Goal: Check status

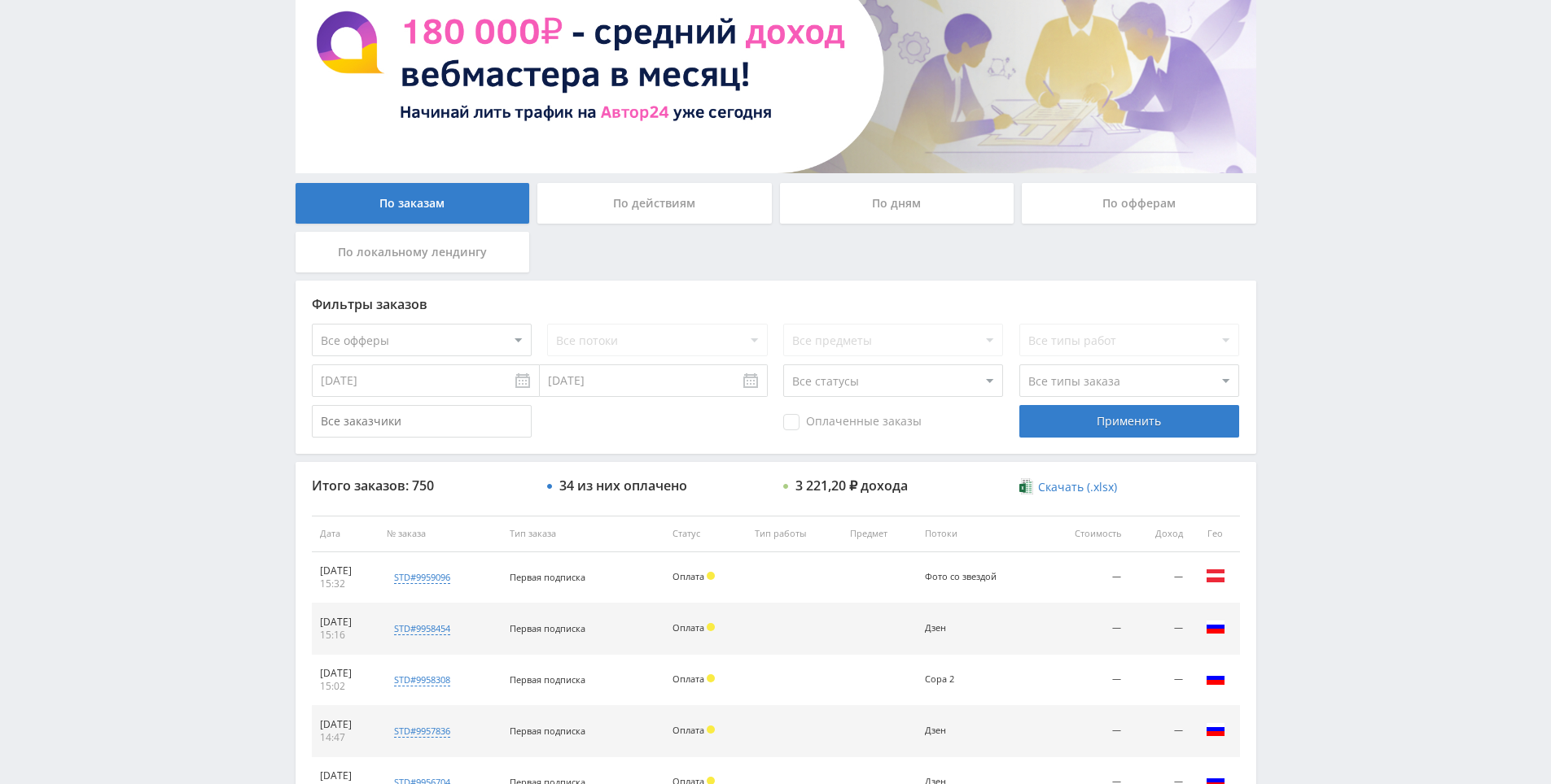
scroll to position [489, 0]
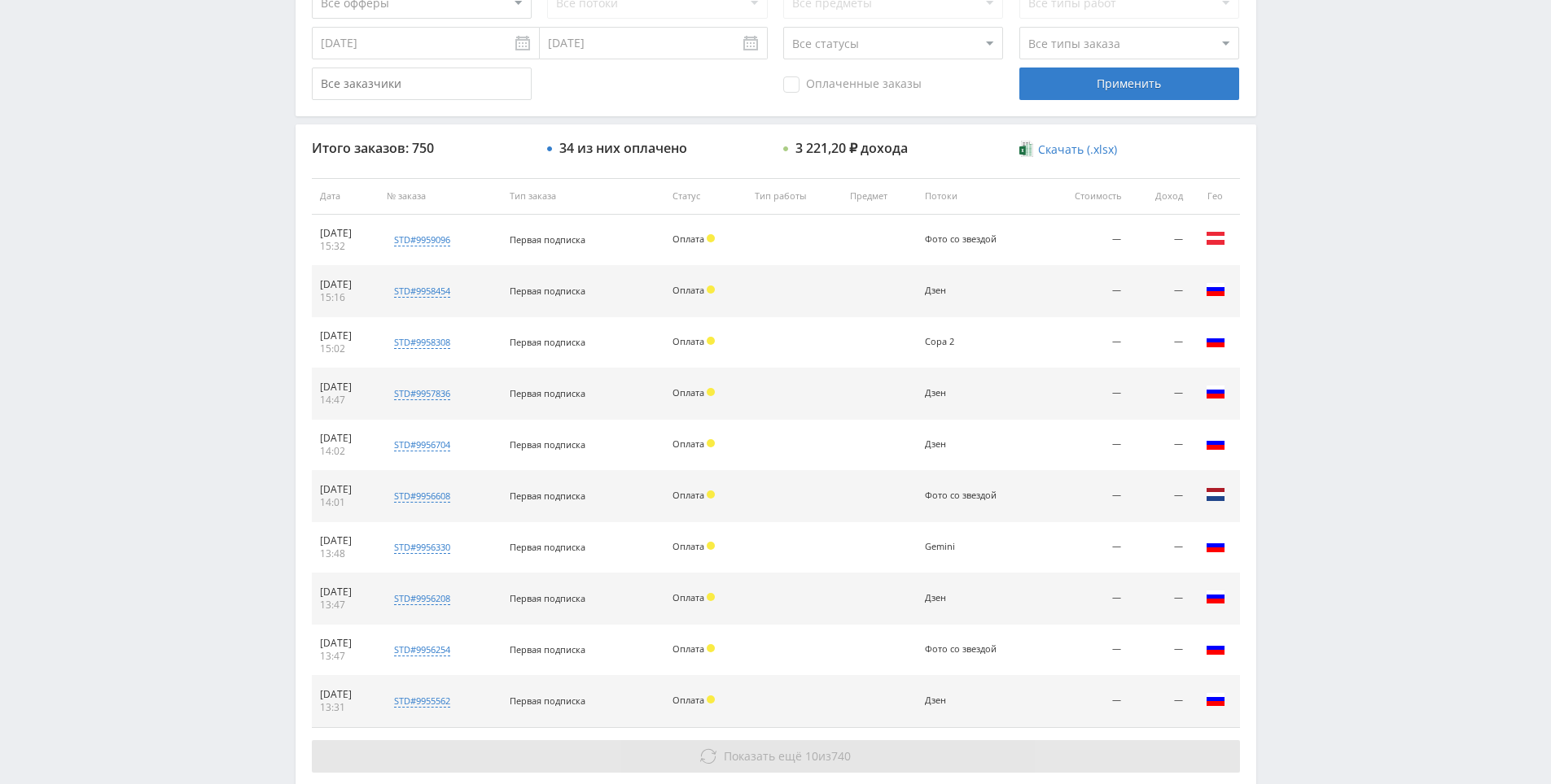
click at [780, 757] on span "Показать ещё" at bounding box center [763, 757] width 78 height 16
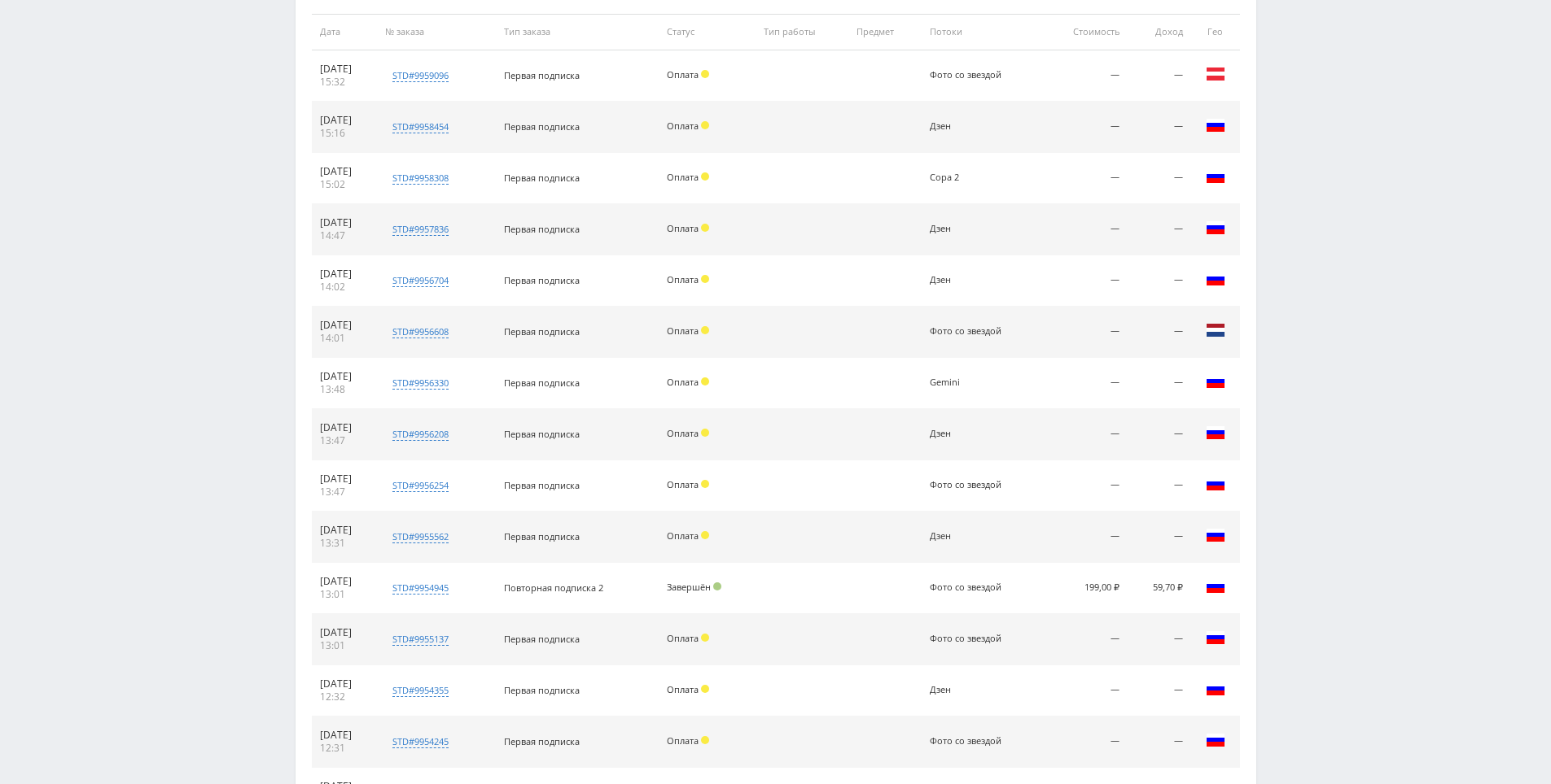
drag, startPoint x: 1334, startPoint y: 601, endPoint x: 1334, endPoint y: 625, distance: 24.0
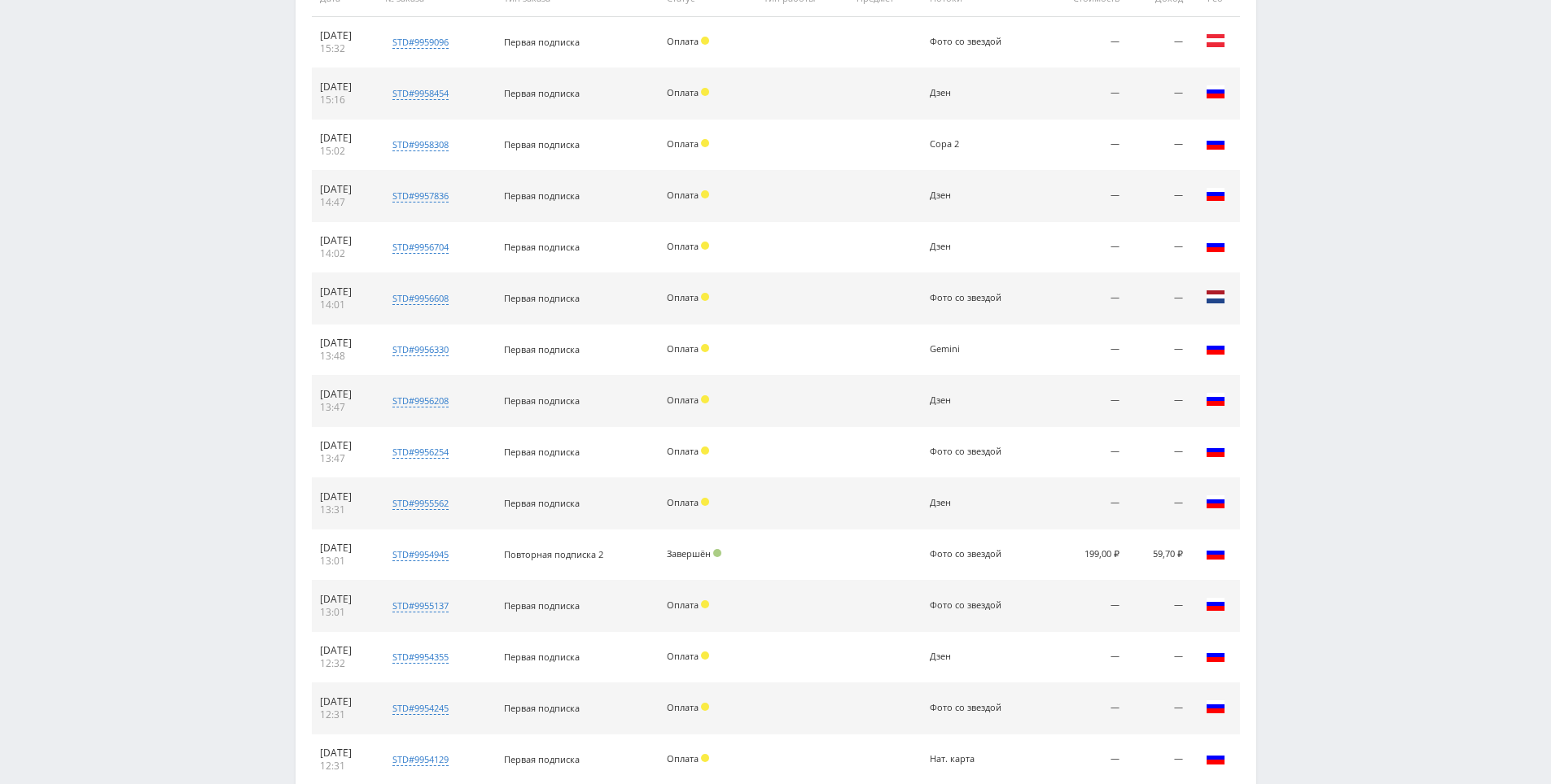
drag, startPoint x: 1330, startPoint y: 657, endPoint x: 1330, endPoint y: 687, distance: 30.0
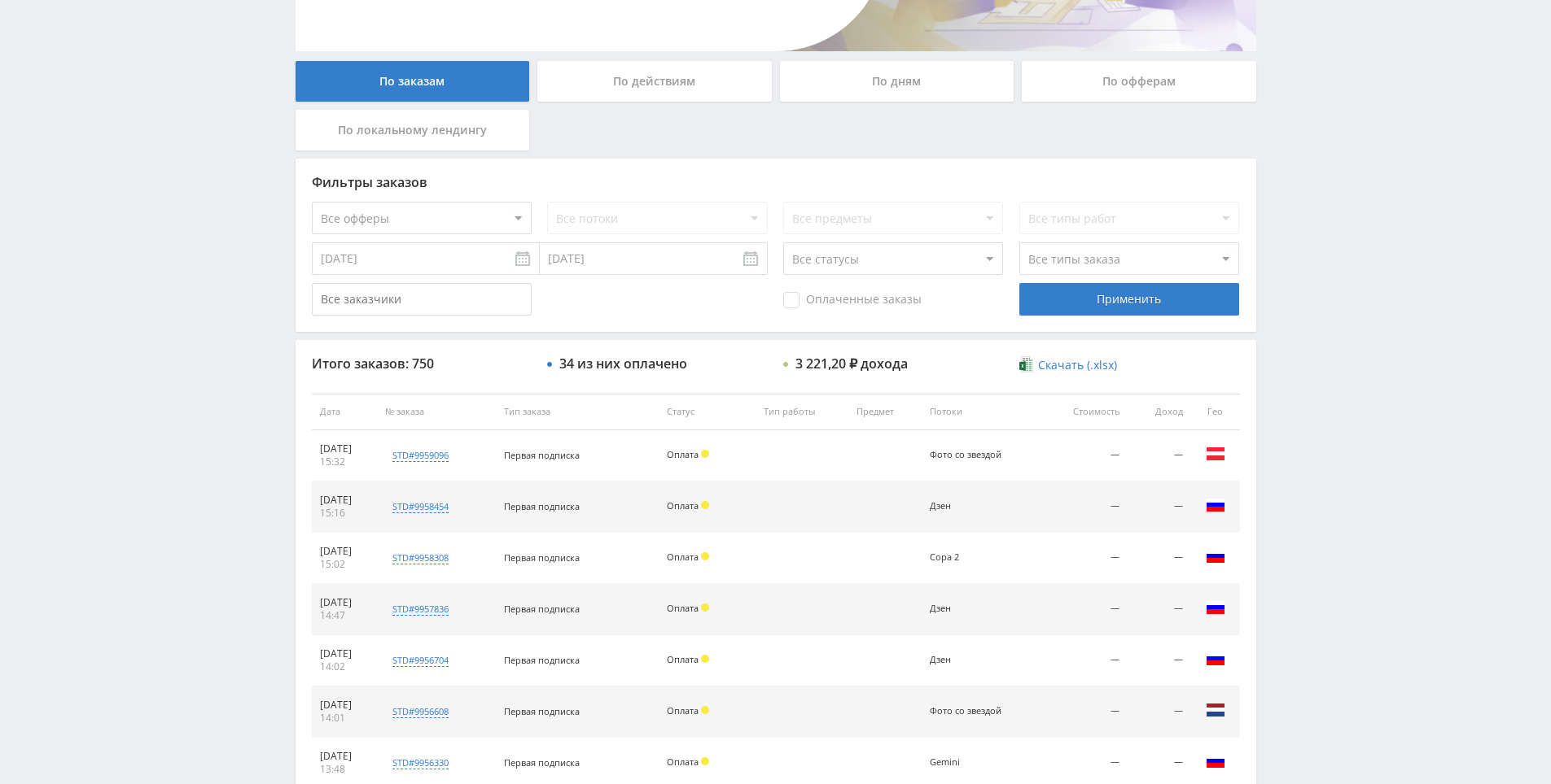
drag, startPoint x: 1330, startPoint y: 687, endPoint x: 1330, endPoint y: 517, distance: 170.0
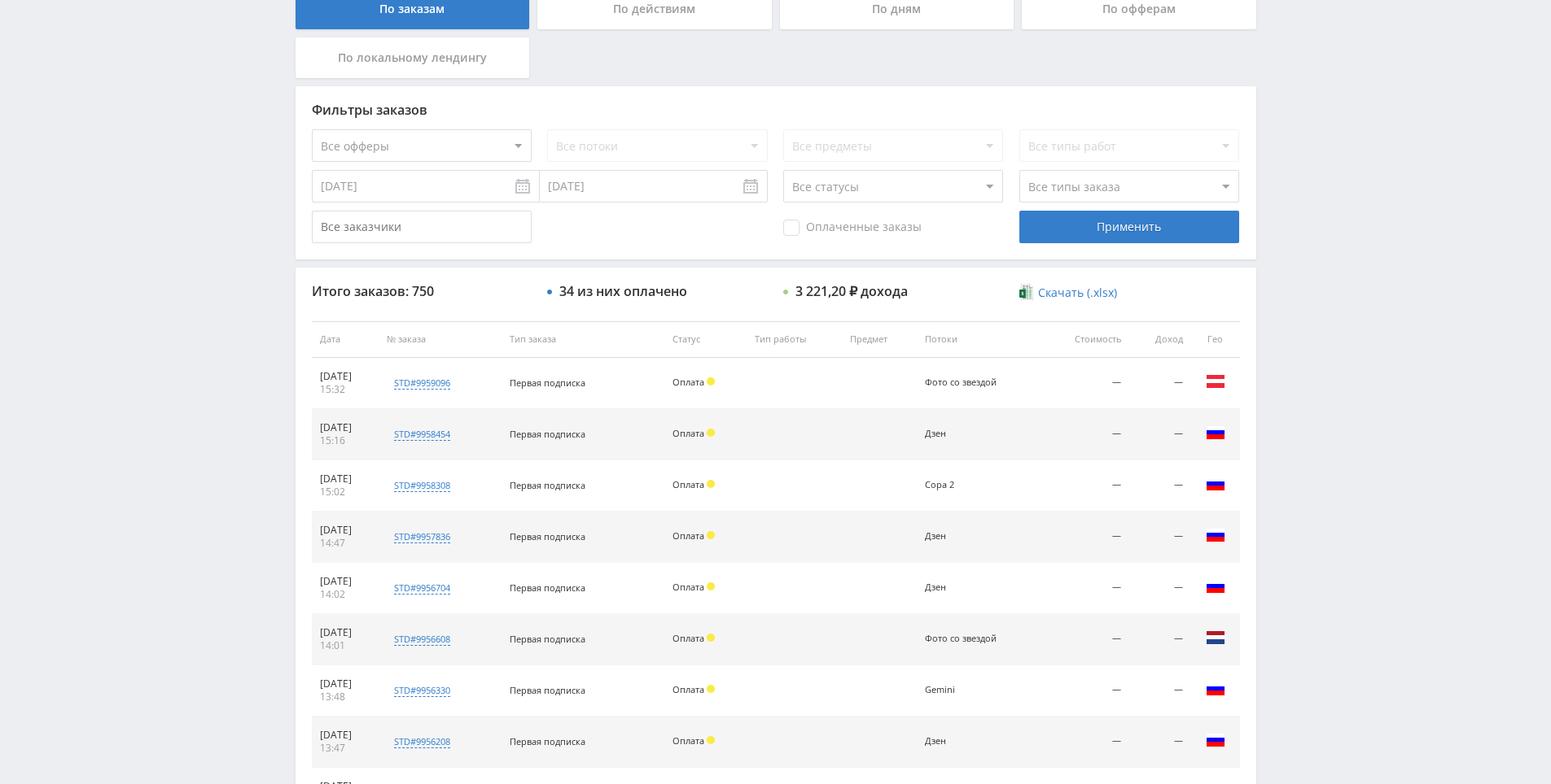
scroll to position [372, 0]
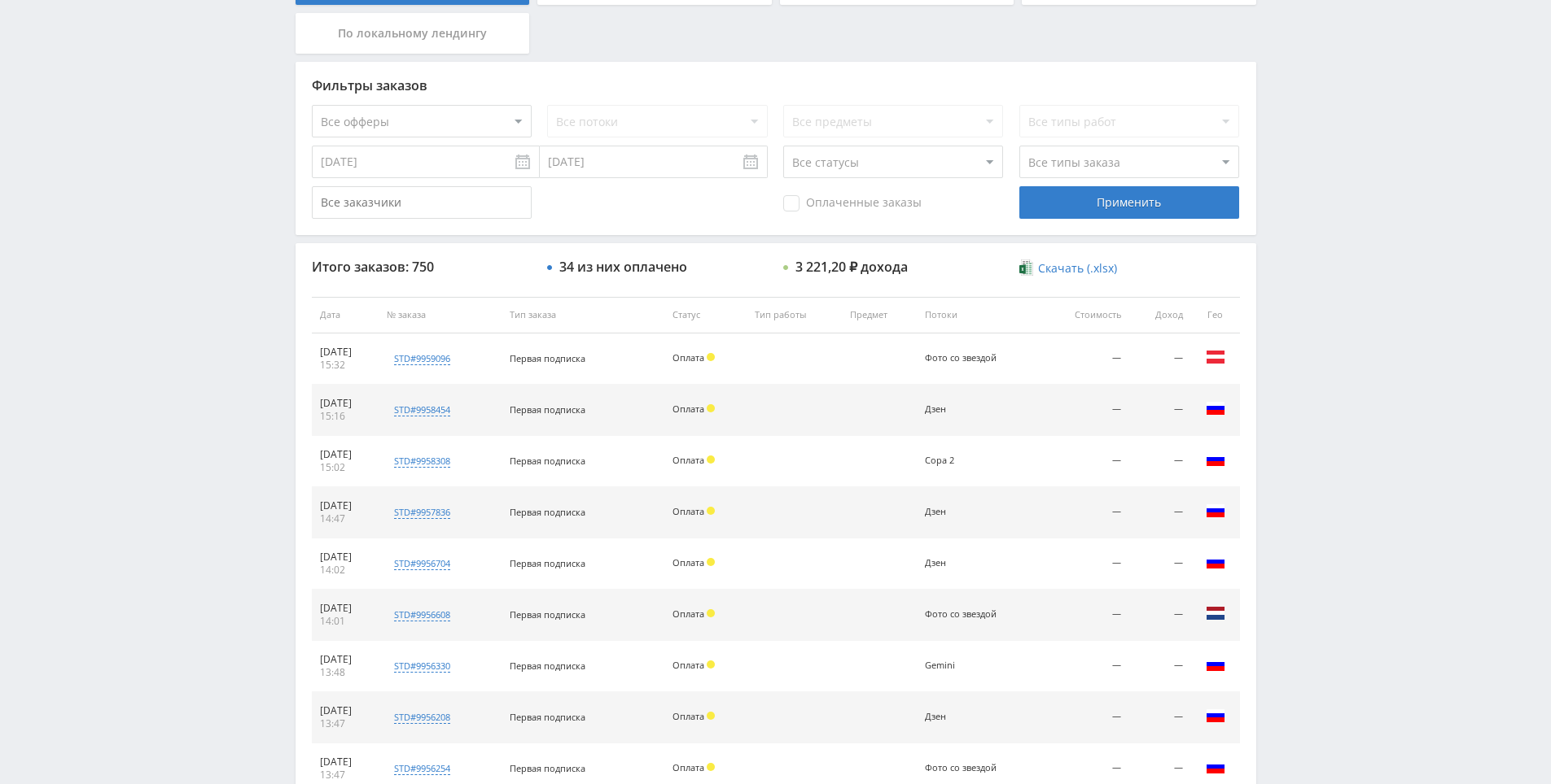
drag, startPoint x: 1351, startPoint y: 479, endPoint x: 1350, endPoint y: 506, distance: 27.0
drag, startPoint x: 1351, startPoint y: 494, endPoint x: 1348, endPoint y: 417, distance: 77.1
click at [1348, 417] on div "Telegram-канал Инструменты База знаний Ваш менеджер: [PERSON_NAME] Alex Online …" at bounding box center [776, 311] width 1551 height 1367
click at [1348, 426] on div "Telegram-канал Инструменты База знаний Ваш менеджер: [PERSON_NAME] Alex Online …" at bounding box center [776, 311] width 1551 height 1367
click at [1322, 415] on div "Telegram-канал Инструменты База знаний Ваш менеджер: [PERSON_NAME] Alex Online …" at bounding box center [776, 311] width 1551 height 1367
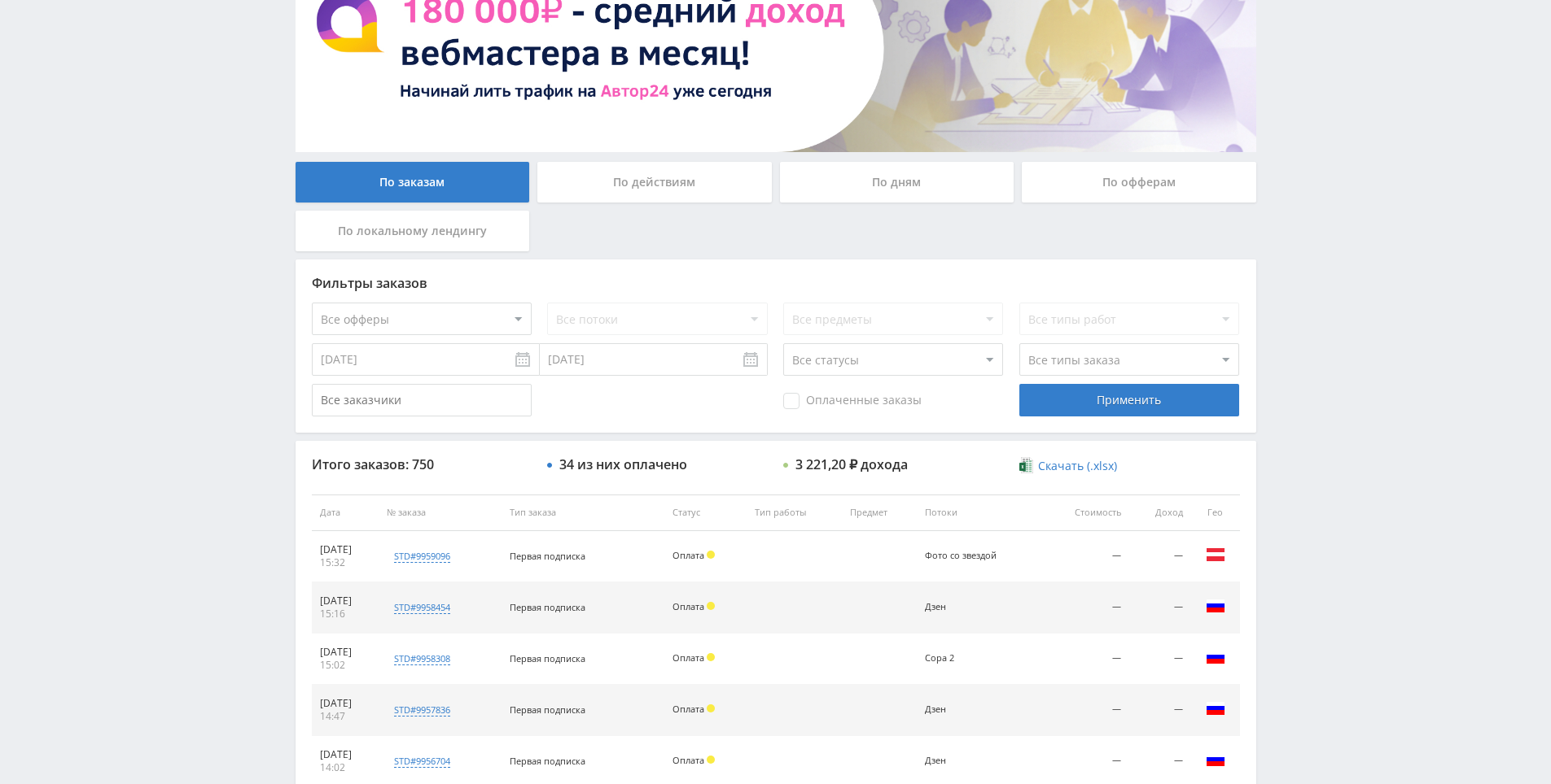
drag, startPoint x: 1303, startPoint y: 571, endPoint x: 1062, endPoint y: 358, distance: 321.6
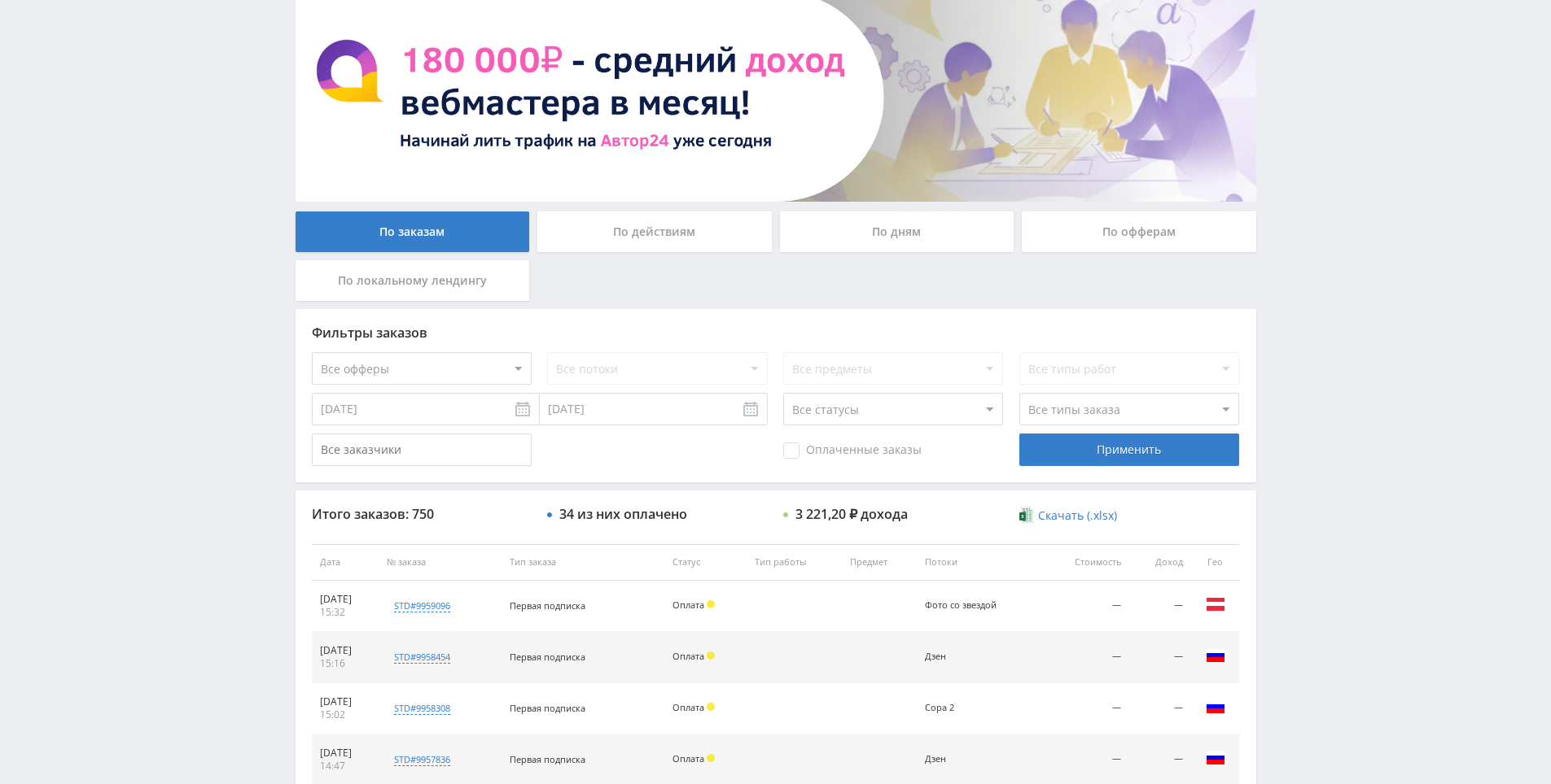
drag, startPoint x: 1336, startPoint y: 561, endPoint x: 1343, endPoint y: 626, distance: 65.4
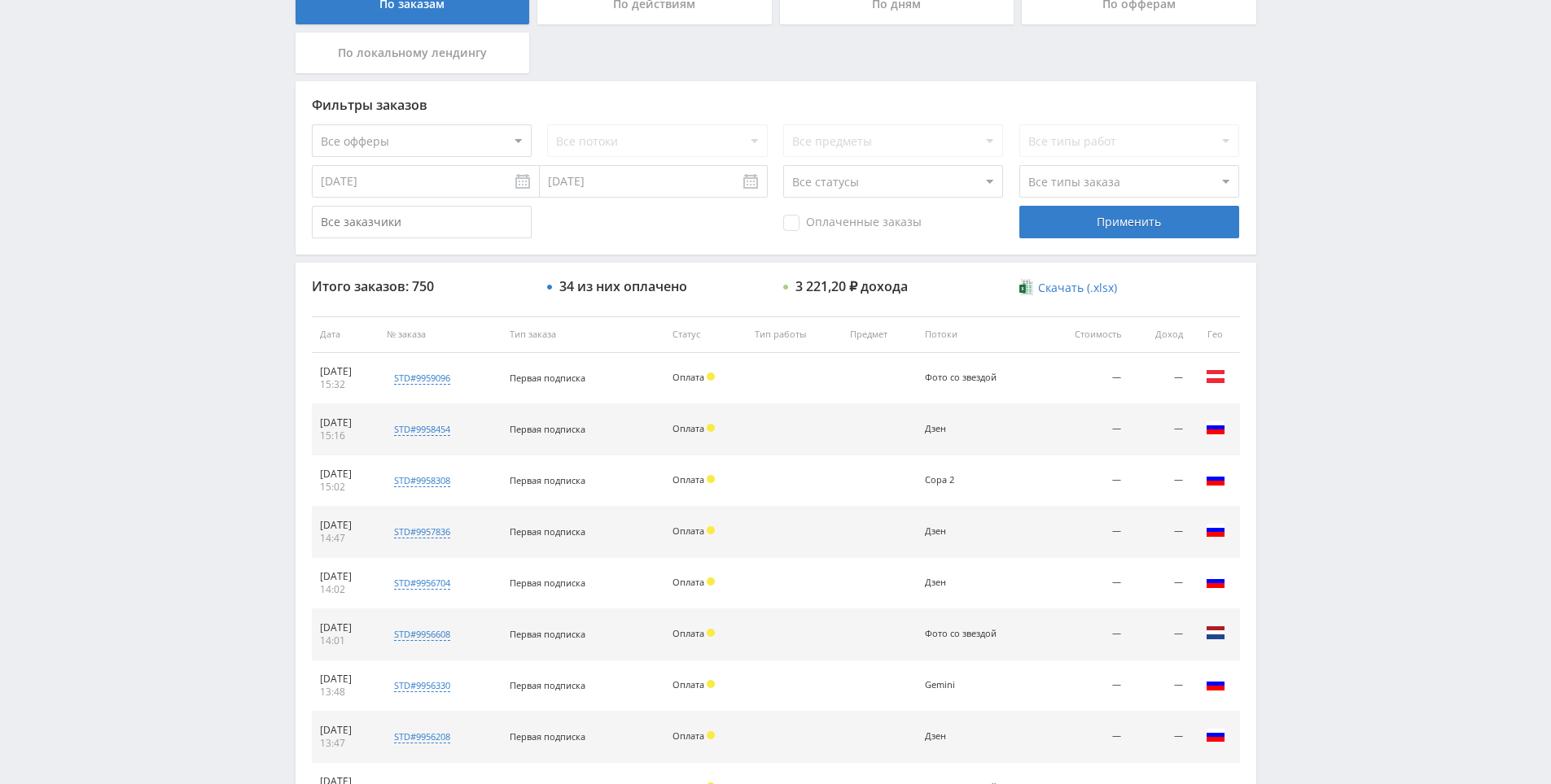
drag, startPoint x: 1361, startPoint y: 528, endPoint x: 1339, endPoint y: 417, distance: 113.2
click at [1338, 414] on div "Telegram-канал Инструменты База знаний Ваш менеджер: [PERSON_NAME] Alex Online …" at bounding box center [776, 333] width 1551 height 1367
click at [1339, 422] on div "Telegram-канал Инструменты База знаний Ваш менеджер: [PERSON_NAME] Alex Online …" at bounding box center [776, 333] width 1551 height 1367
click at [1341, 424] on div "Telegram-канал Инструменты База знаний Ваш менеджер: [PERSON_NAME] Alex Online …" at bounding box center [776, 333] width 1551 height 1367
click at [1330, 364] on div "Telegram-канал Инструменты База знаний Ваш менеджер: [PERSON_NAME] Alex Online …" at bounding box center [776, 333] width 1551 height 1367
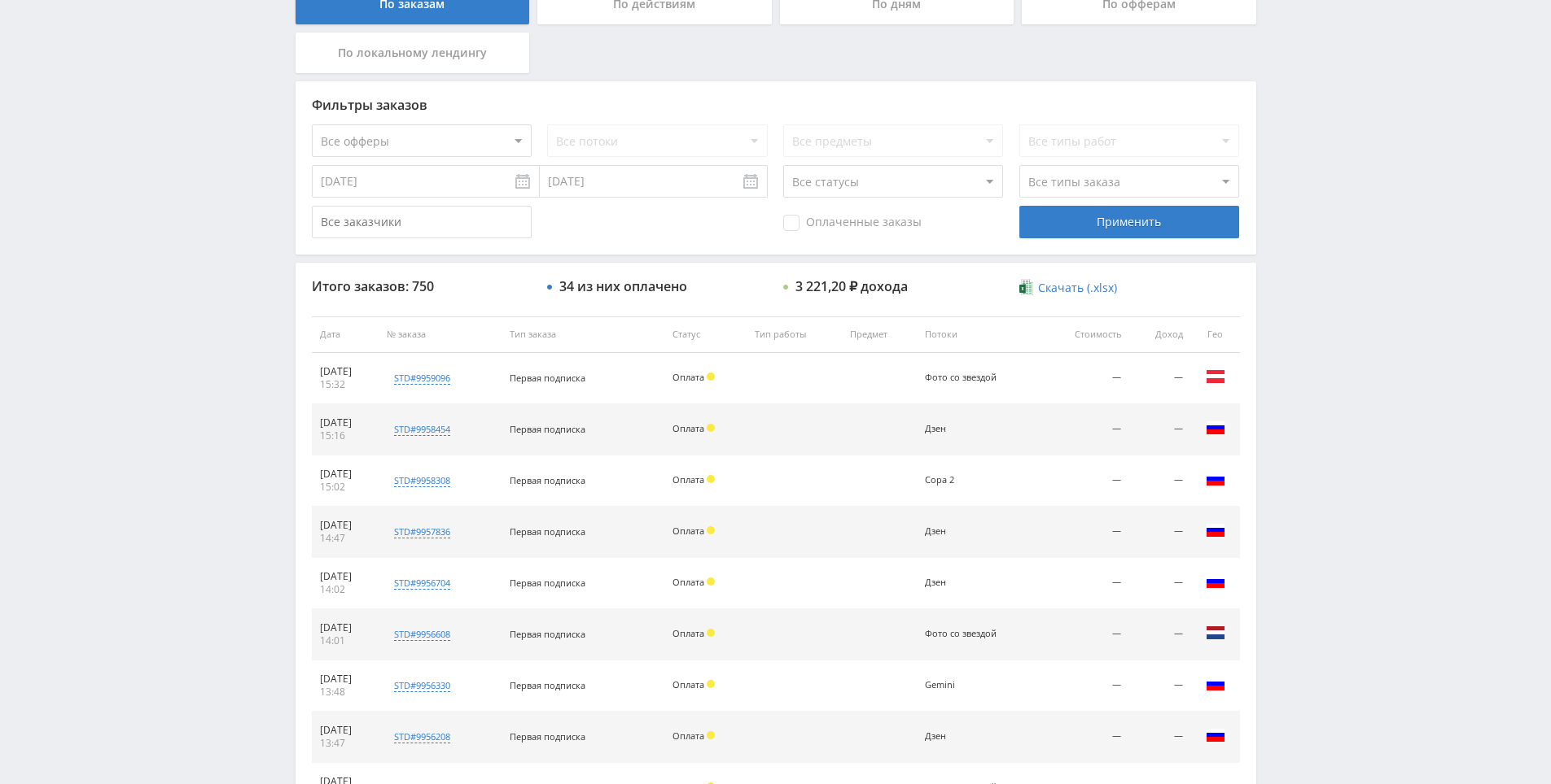
click at [1330, 364] on div "Telegram-канал Инструменты База знаний Ваш менеджер: [PERSON_NAME] Alex Online …" at bounding box center [776, 333] width 1551 height 1367
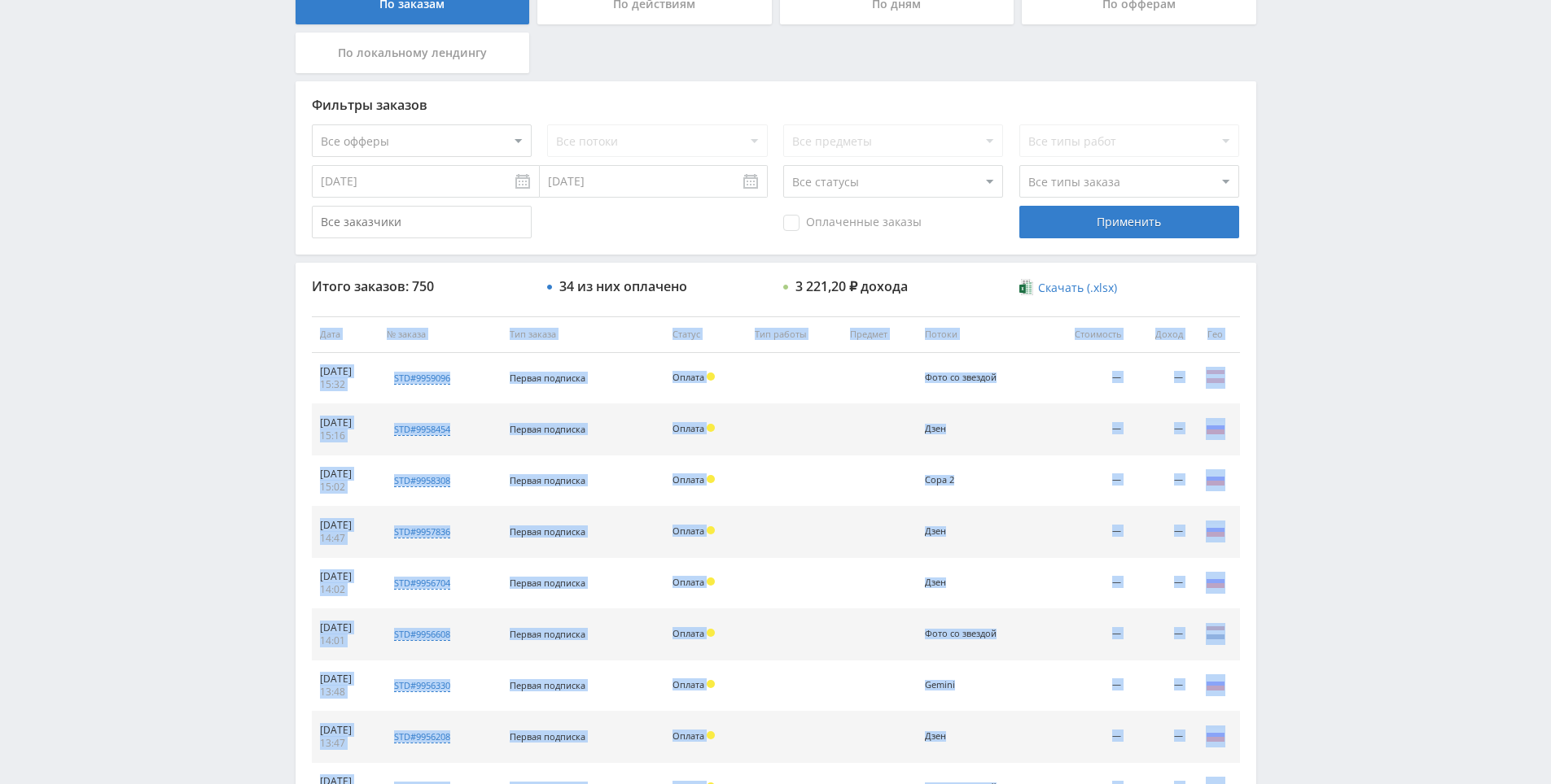
click at [1330, 364] on div "Telegram-канал Инструменты База знаний Ваш менеджер: [PERSON_NAME] Alex Online …" at bounding box center [776, 333] width 1551 height 1367
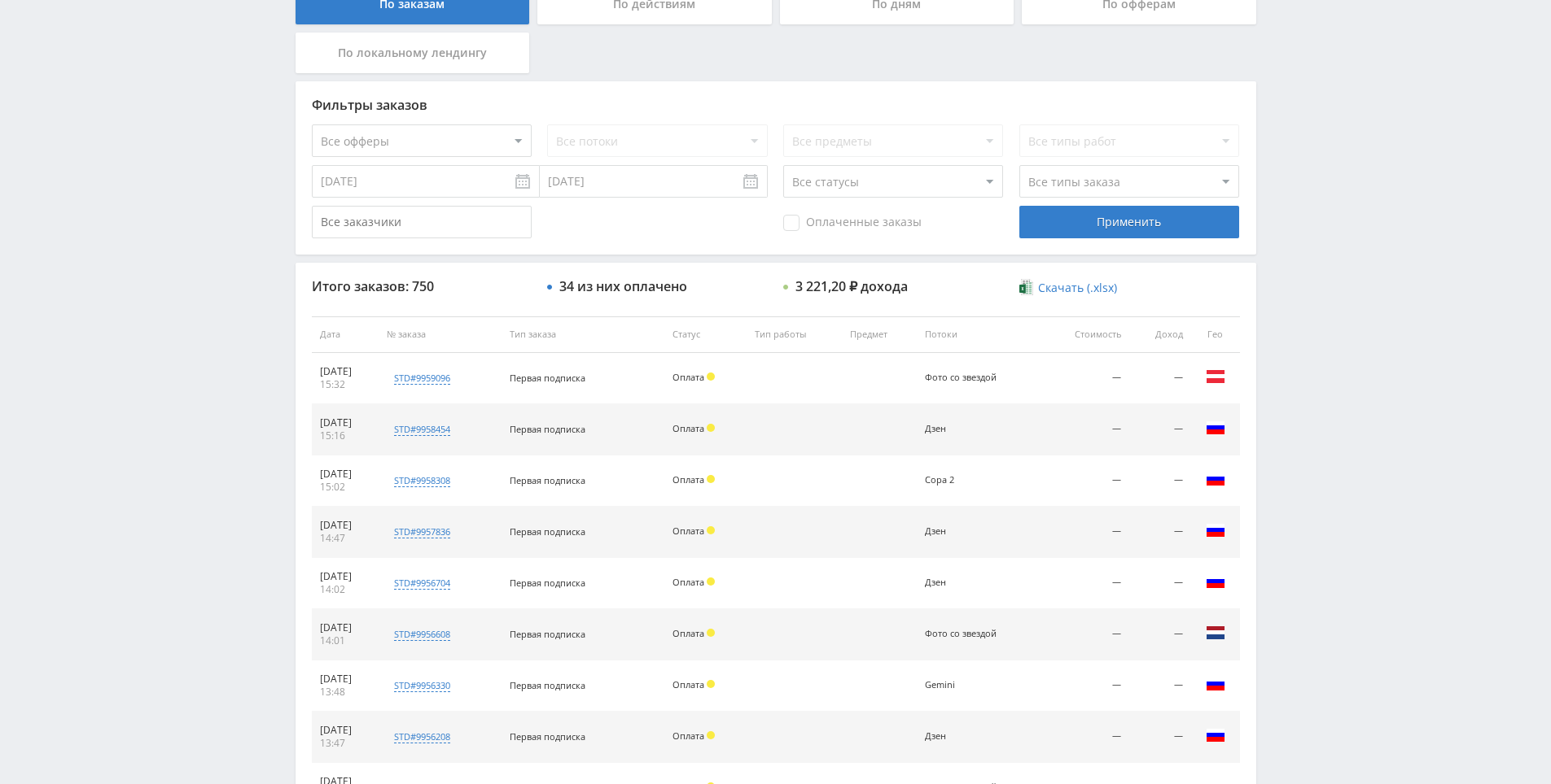
click at [1322, 341] on div "Telegram-канал Инструменты База знаний Ваш менеджер: [PERSON_NAME] Alex Online …" at bounding box center [776, 333] width 1551 height 1367
drag, startPoint x: 1320, startPoint y: 338, endPoint x: 1320, endPoint y: 358, distance: 20.0
click at [1319, 346] on div "Telegram-канал Инструменты База знаний Ваш менеджер: [PERSON_NAME] Alex Online …" at bounding box center [776, 333] width 1551 height 1367
click at [1320, 358] on div "Telegram-канал Инструменты База знаний Ваш менеджер: [PERSON_NAME] Alex Online …" at bounding box center [776, 333] width 1551 height 1367
drag, startPoint x: 1320, startPoint y: 358, endPoint x: 1298, endPoint y: 326, distance: 38.8
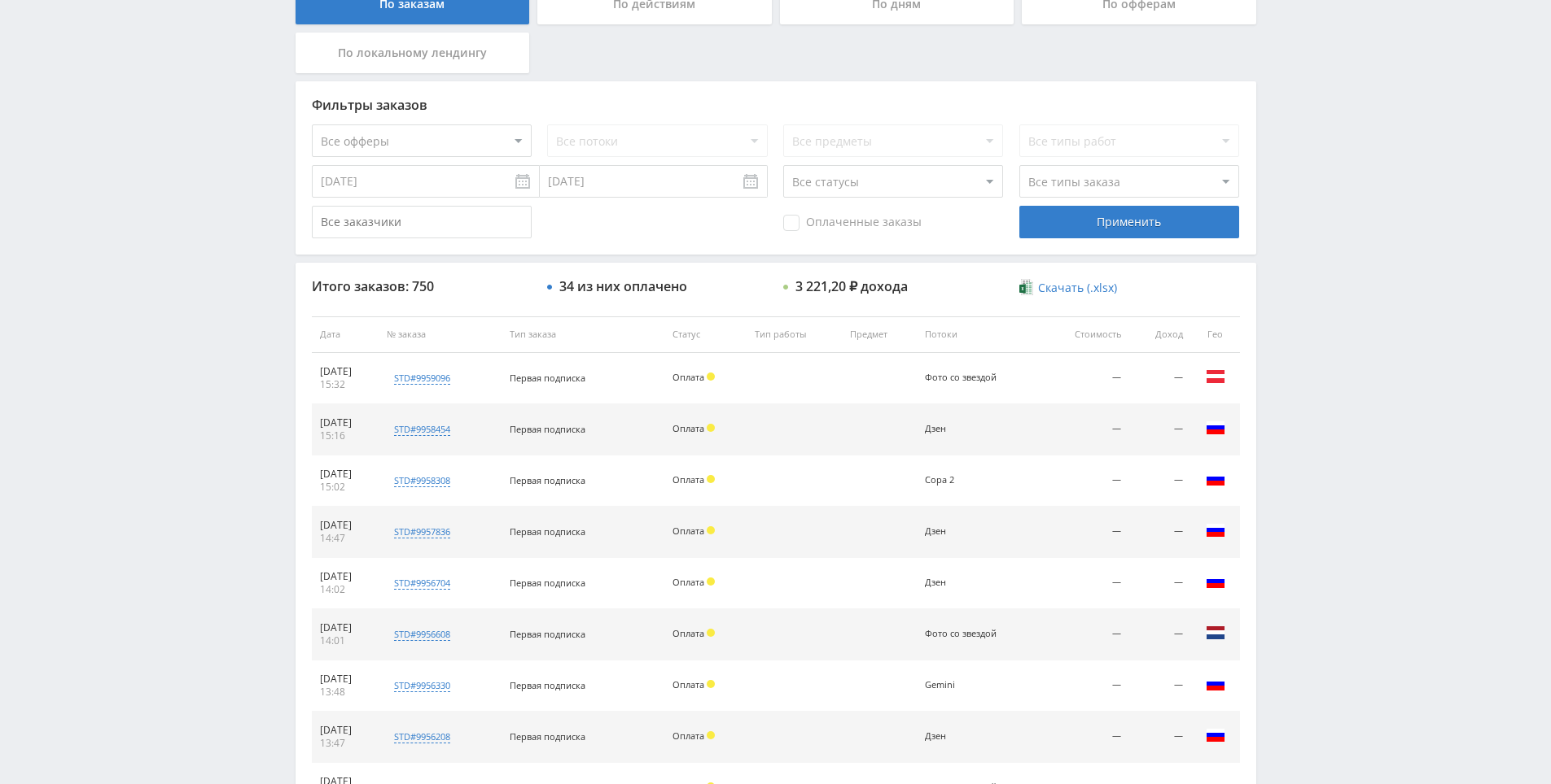
click at [1298, 326] on div "Telegram-канал Инструменты База знаний Ваш менеджер: [PERSON_NAME] Alex Online …" at bounding box center [776, 333] width 1551 height 1367
click at [1298, 328] on div "Telegram-канал Инструменты База знаний Ваш менеджер: [PERSON_NAME] Alex Online …" at bounding box center [776, 333] width 1551 height 1367
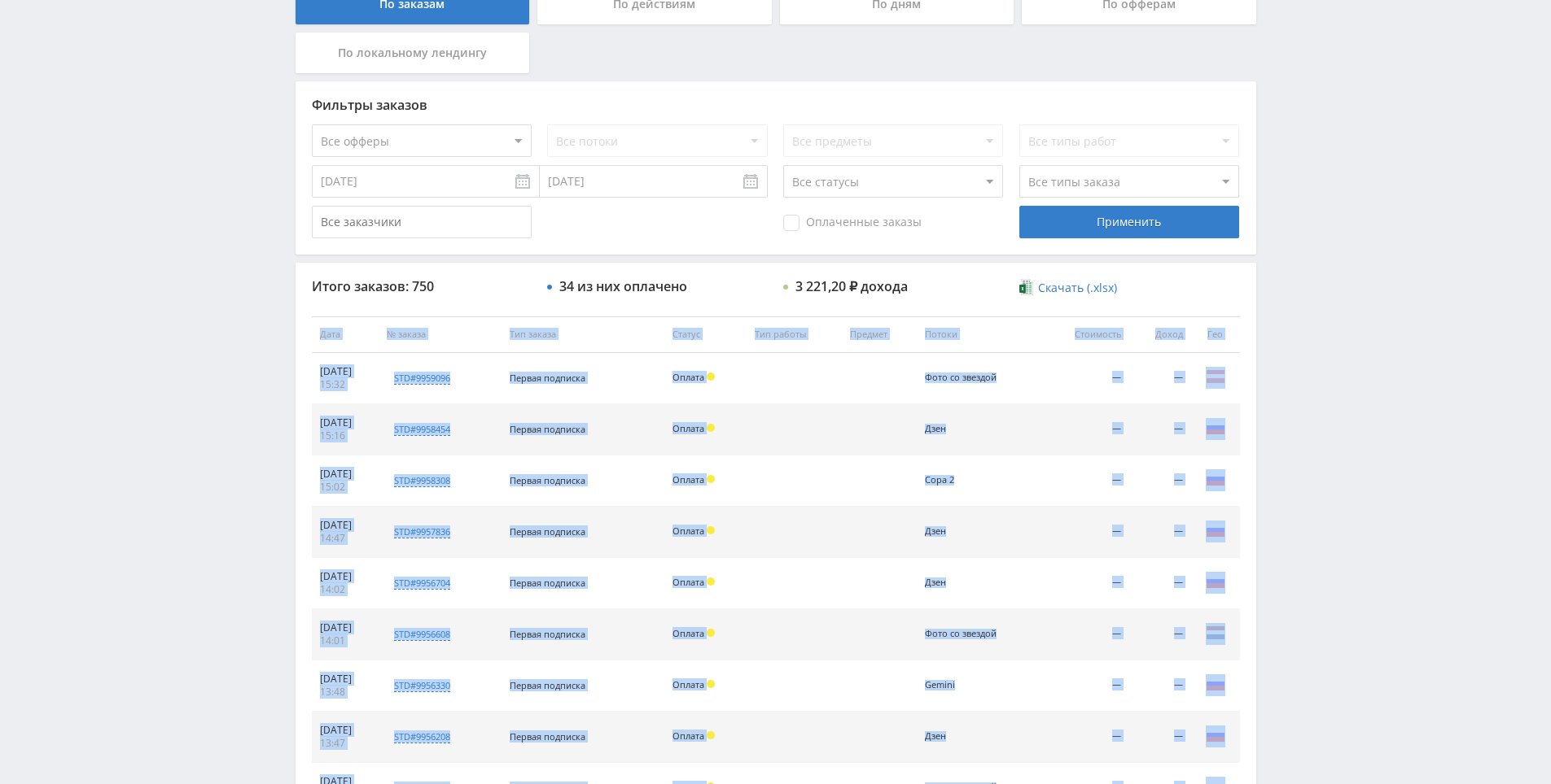
drag, startPoint x: 1291, startPoint y: 308, endPoint x: 1283, endPoint y: 301, distance: 10.6
click at [1291, 308] on div "Telegram-канал Инструменты База знаний Ваш менеджер: [PERSON_NAME] Alex Online …" at bounding box center [776, 333] width 1551 height 1367
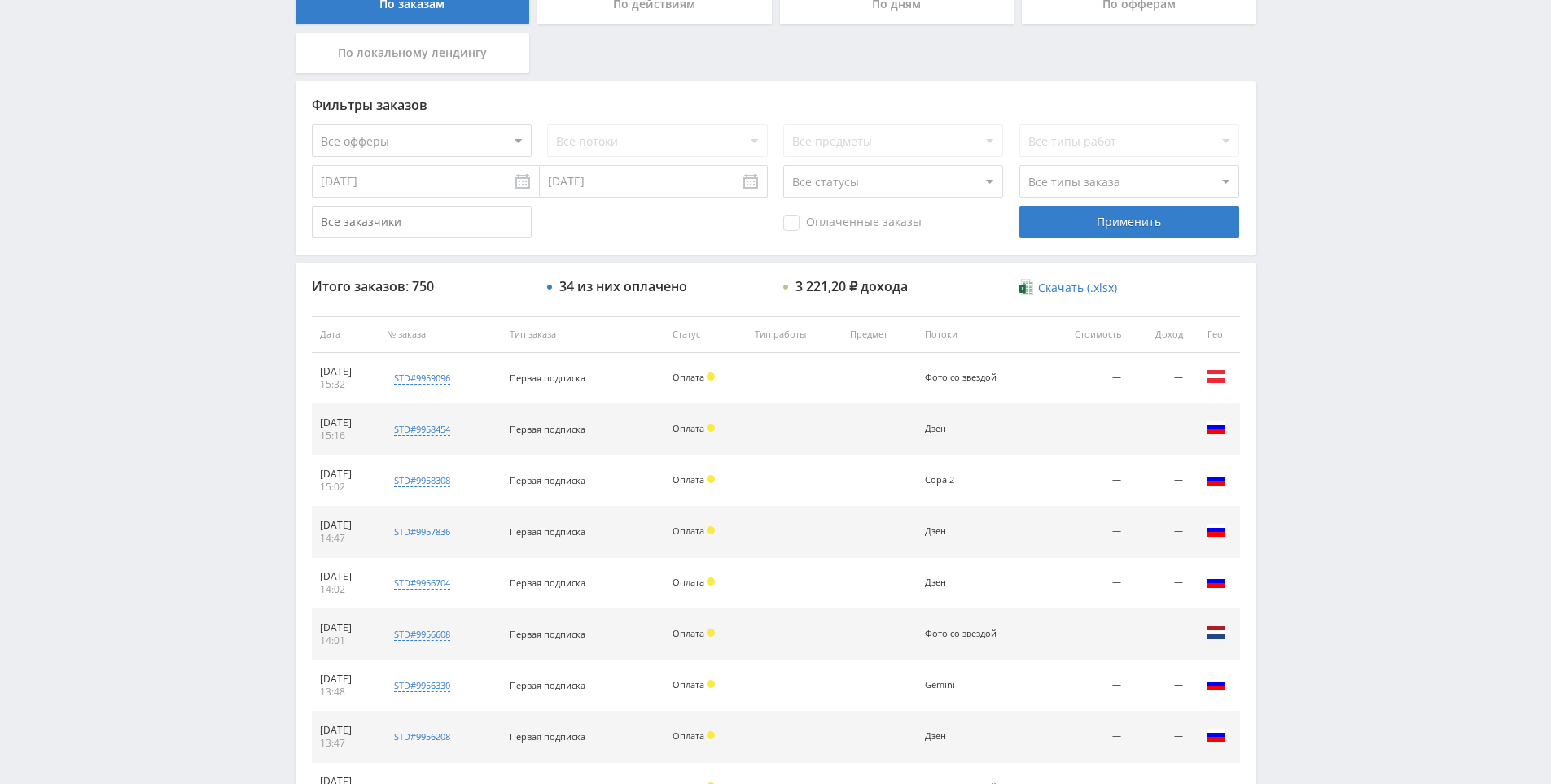
drag, startPoint x: 1306, startPoint y: 609, endPoint x: 1304, endPoint y: 486, distance: 123.0
click at [1304, 479] on div "Telegram-канал Инструменты База знаний Ваш менеджер: [PERSON_NAME] Alex Online …" at bounding box center [776, 333] width 1551 height 1367
click at [1288, 415] on div "Telegram-канал Инструменты База знаний Ваш менеджер: [PERSON_NAME] Alex Online …" at bounding box center [776, 333] width 1551 height 1367
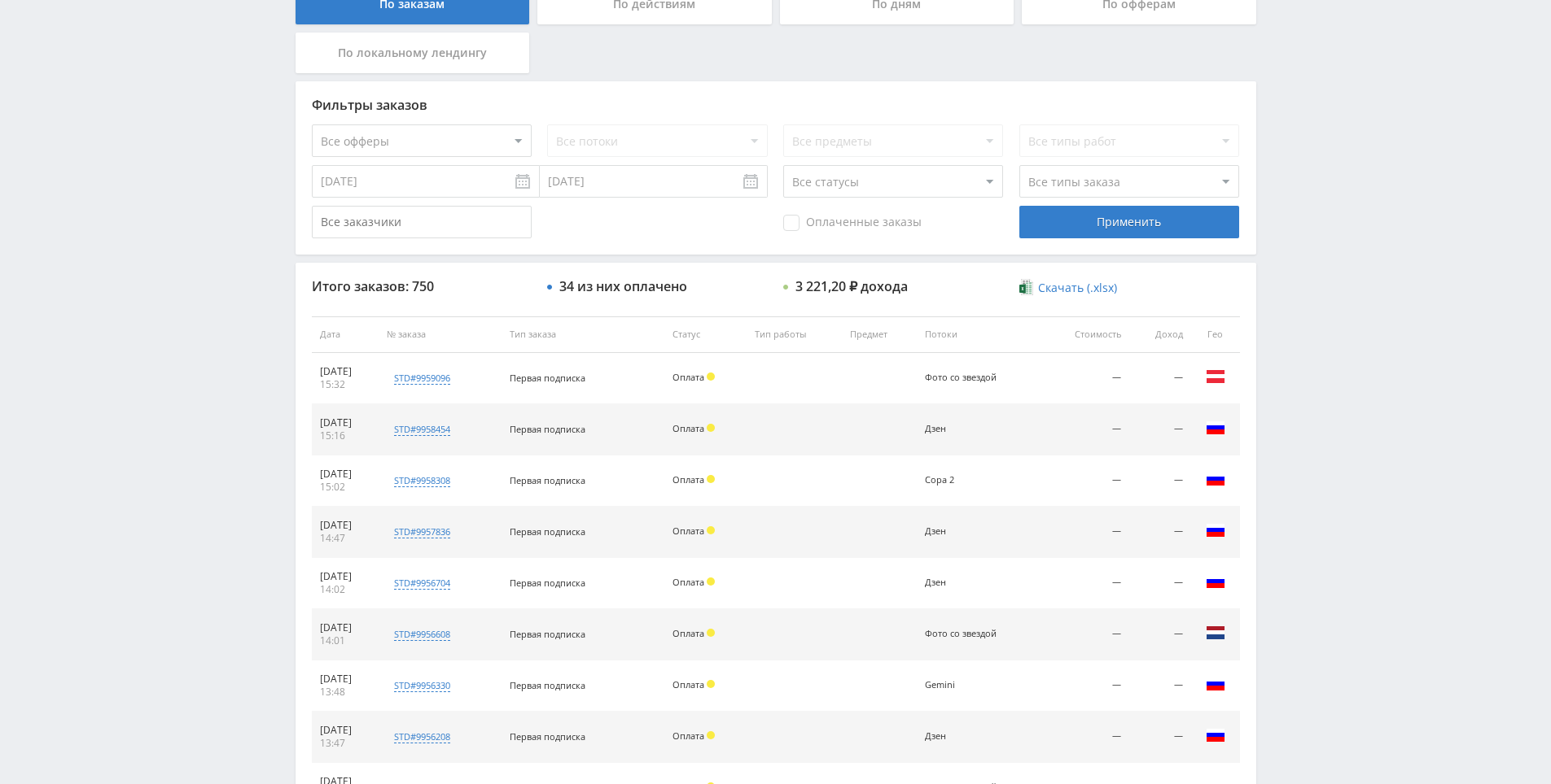
click at [1267, 368] on div "Telegram-канал Инструменты База знаний Ваш менеджер: [PERSON_NAME] Alex Online …" at bounding box center [776, 333] width 1551 height 1367
click at [1273, 378] on div "Telegram-канал Инструменты База знаний Ваш менеджер: [PERSON_NAME] Alex Online …" at bounding box center [776, 333] width 1551 height 1367
drag, startPoint x: 1343, startPoint y: 521, endPoint x: 1306, endPoint y: 429, distance: 99.2
click at [1304, 425] on div "Telegram-канал Инструменты База знаний Ваш менеджер: [PERSON_NAME] Alex Online …" at bounding box center [776, 333] width 1551 height 1367
click at [1303, 437] on div "Telegram-канал Инструменты База знаний Ваш менеджер: [PERSON_NAME] Alex Online …" at bounding box center [776, 333] width 1551 height 1367
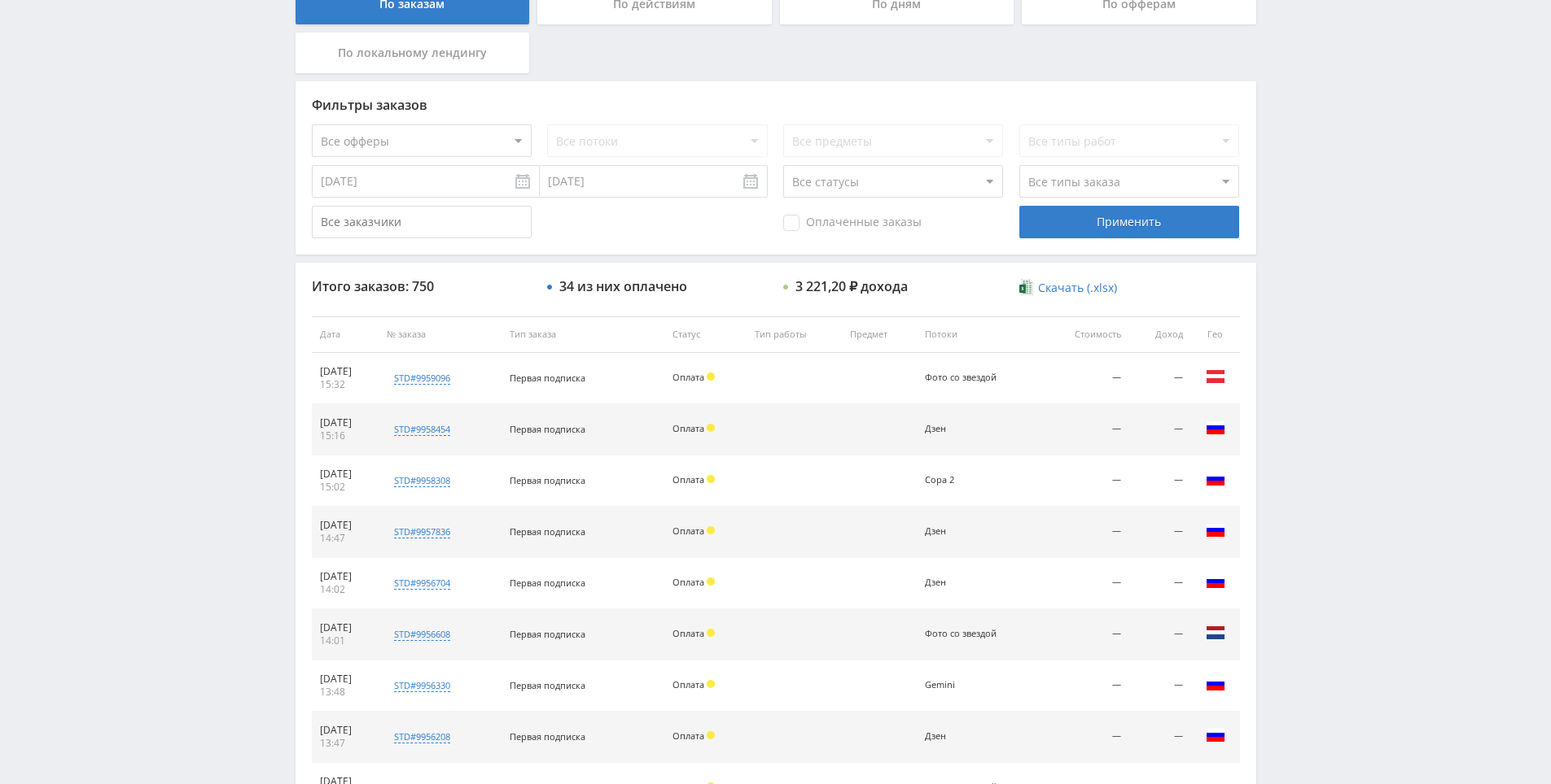
click at [1311, 449] on div "Telegram-канал Инструменты База знаний Ваш менеджер: [PERSON_NAME] Alex Online …" at bounding box center [776, 333] width 1551 height 1367
click at [1272, 433] on div "Telegram-канал Инструменты База знаний Ваш менеджер: [PERSON_NAME] Alex Online …" at bounding box center [776, 333] width 1551 height 1367
click at [1289, 451] on div "Telegram-канал Инструменты База знаний Ваш менеджер: [PERSON_NAME] Alex Online …" at bounding box center [776, 333] width 1551 height 1367
click at [1311, 466] on div "Telegram-канал Инструменты База знаний Ваш менеджер: [PERSON_NAME] Alex Online …" at bounding box center [776, 333] width 1551 height 1367
click at [1278, 428] on div "Telegram-канал Инструменты База знаний Ваш менеджер: [PERSON_NAME] Alex Online …" at bounding box center [776, 333] width 1551 height 1367
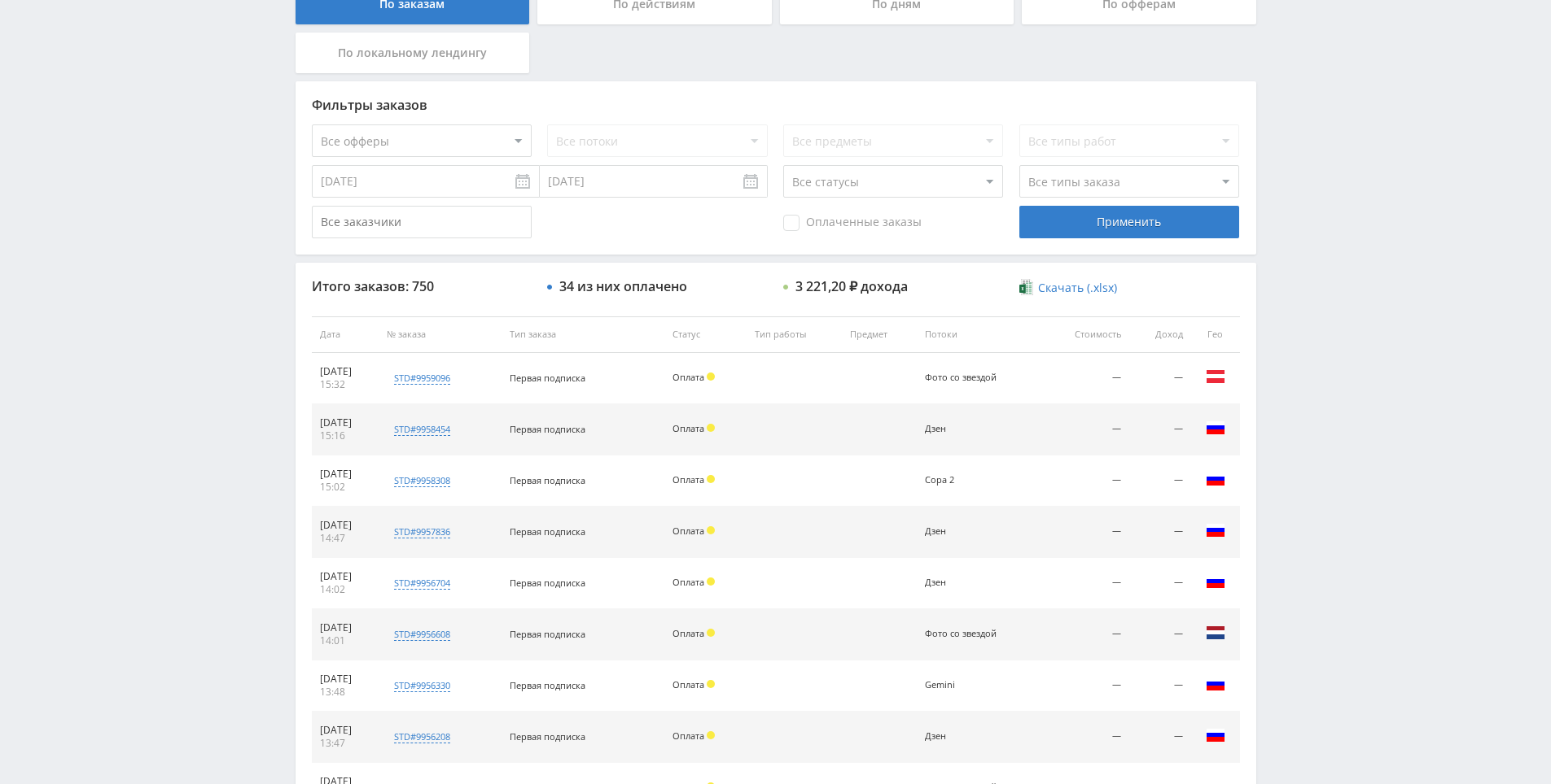
click at [1278, 429] on div "Telegram-канал Инструменты База знаний Ваш менеджер: [PERSON_NAME] Alex Online …" at bounding box center [776, 333] width 1551 height 1367
click at [1281, 435] on div "Telegram-канал Инструменты База знаний Ваш менеджер: [PERSON_NAME] Alex Online …" at bounding box center [776, 333] width 1551 height 1367
click at [1253, 410] on div "Итого заказов: 750 34 из них оплачено 3 221,20 ₽ дохода Скачать (.xlsx) Дата № …" at bounding box center [776, 595] width 960 height 664
click at [1258, 419] on div "По заказам По действиям По дням По офферам По локальному лендингу Фильтры заказ…" at bounding box center [776, 346] width 977 height 1164
click at [1260, 424] on div "По заказам По действиям По дням По офферам По локальному лендингу Фильтры заказ…" at bounding box center [776, 346] width 977 height 1164
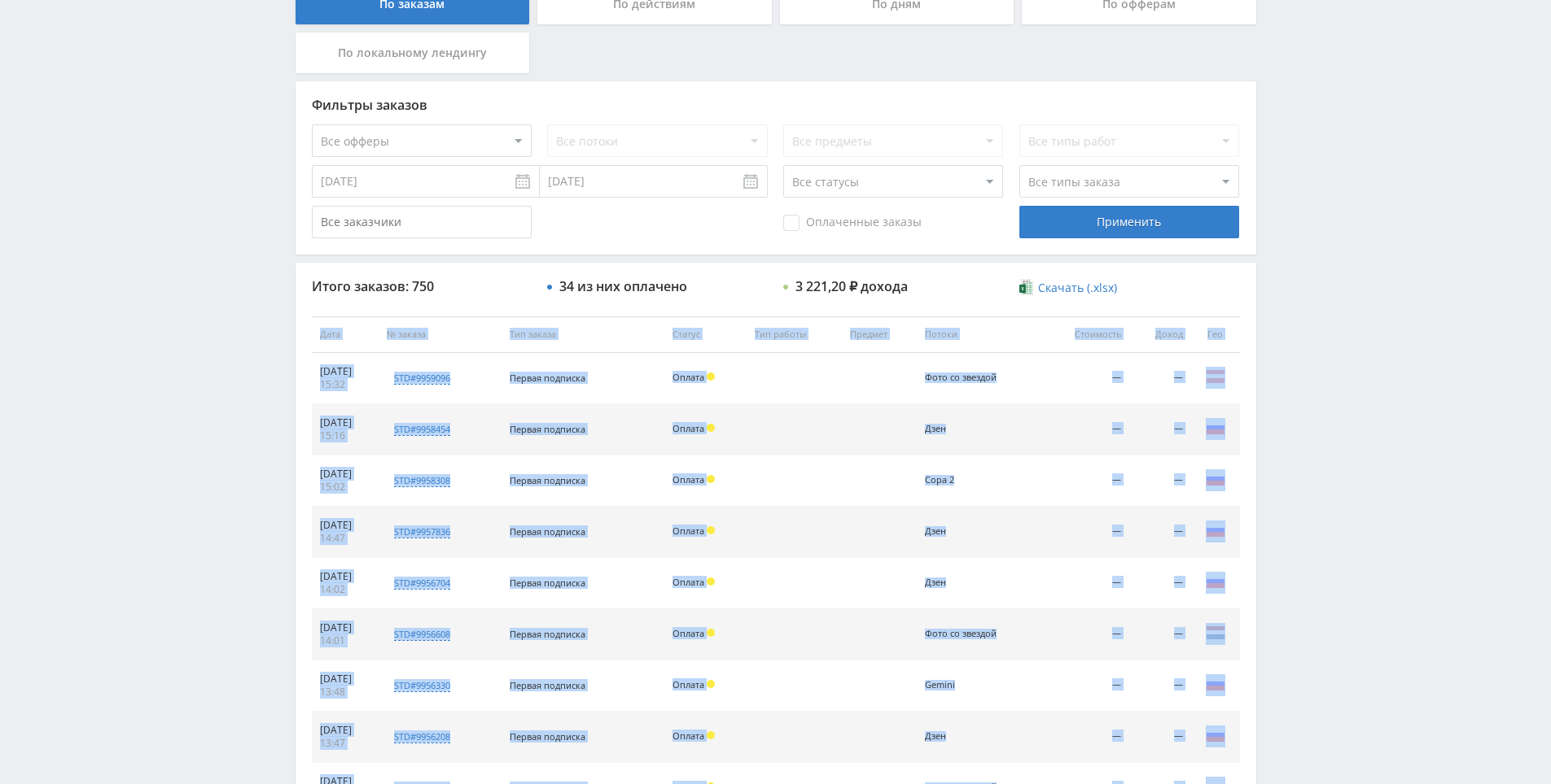
click at [1258, 403] on div "По заказам По действиям По дням По офферам По локальному лендингу Фильтры заказ…" at bounding box center [776, 346] width 977 height 1164
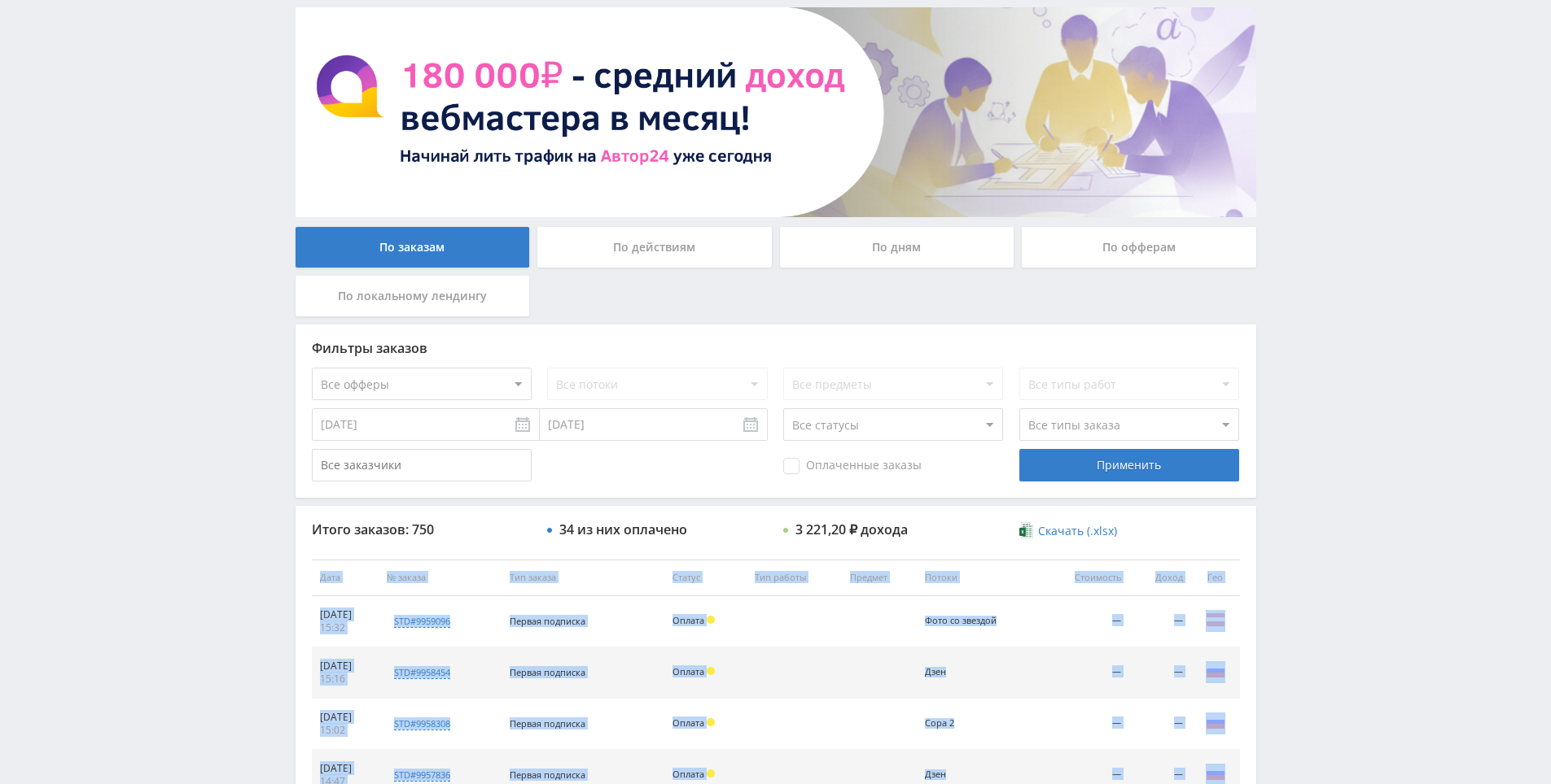
scroll to position [0, 0]
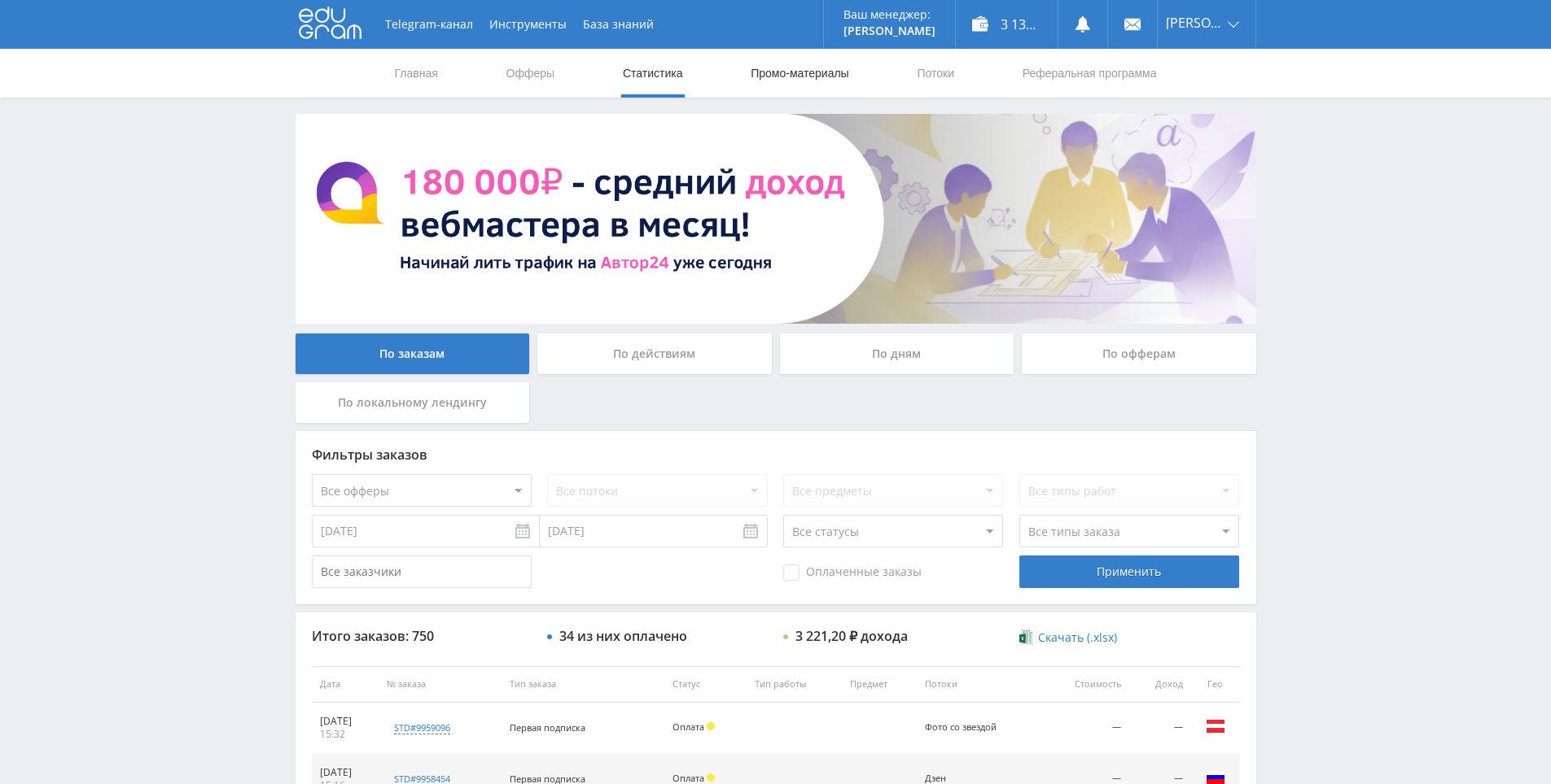
drag, startPoint x: 784, startPoint y: 314, endPoint x: 781, endPoint y: 89, distance: 225.0
